Goal: Transaction & Acquisition: Obtain resource

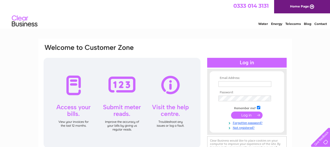
type input "[EMAIL_ADDRESS][DOMAIN_NAME]"
click at [248, 114] on input "submit" at bounding box center [247, 114] width 32 height 7
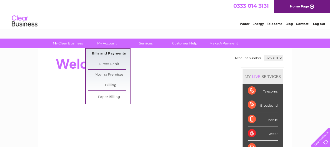
click at [101, 55] on link "Bills and Payments" at bounding box center [109, 53] width 42 height 10
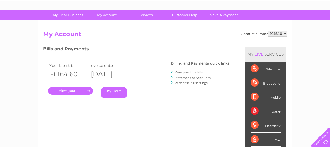
scroll to position [26, 0]
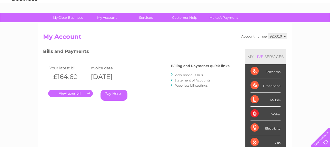
click at [69, 92] on link "." at bounding box center [70, 92] width 45 height 7
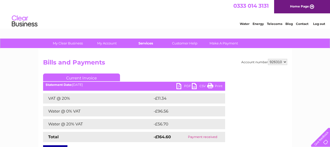
scroll to position [26, 0]
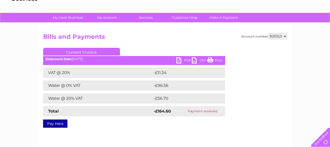
click at [182, 61] on link "PDF" at bounding box center [183, 60] width 15 height 7
